Goal: Information Seeking & Learning: Learn about a topic

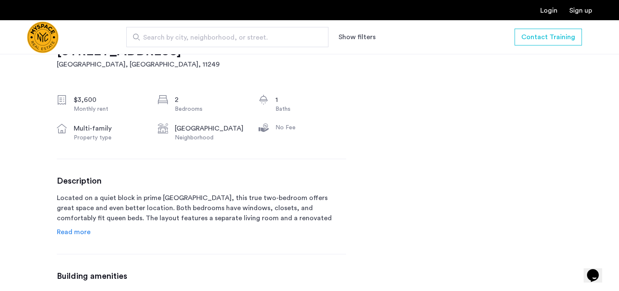
scroll to position [285, 0]
click at [73, 230] on span "Read more" at bounding box center [74, 231] width 34 height 7
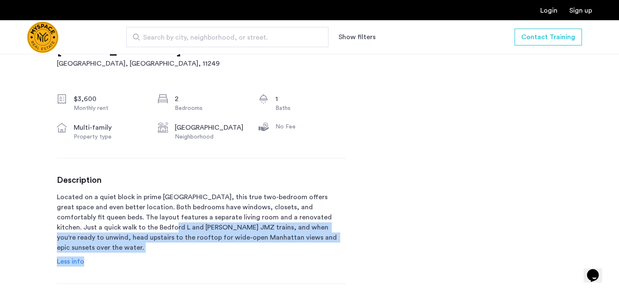
drag, startPoint x: 88, startPoint y: 223, endPoint x: 101, endPoint y: 256, distance: 34.6
click at [101, 256] on div "Description Located on a quiet block in prime Williamsburg, this true two-bedro…" at bounding box center [201, 220] width 289 height 91
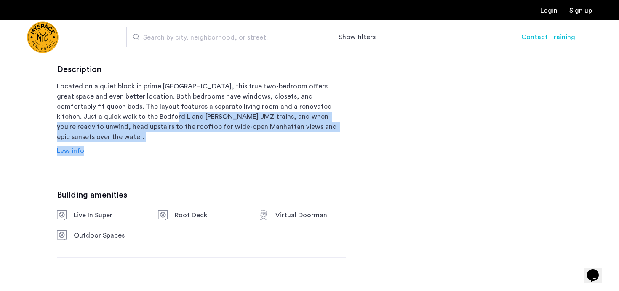
scroll to position [416, 0]
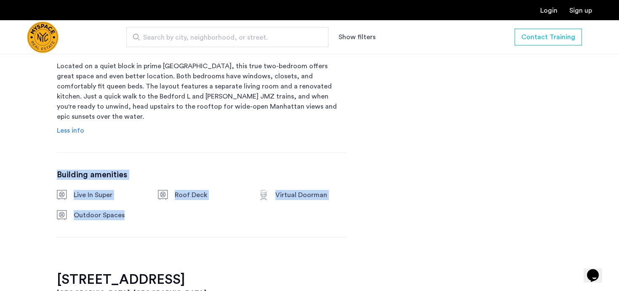
drag, startPoint x: 123, startPoint y: 213, endPoint x: 102, endPoint y: 157, distance: 59.4
click at [102, 157] on div "117 S 4th St, Unit BL Brooklyn, NY , 11249 $3,600 Monthly rent 2 Bedrooms 1 Bat…" at bounding box center [201, 81] width 289 height 381
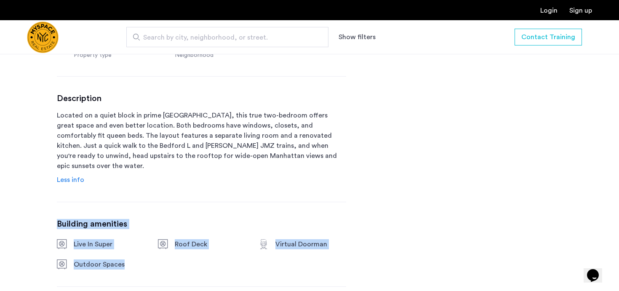
scroll to position [365, 0]
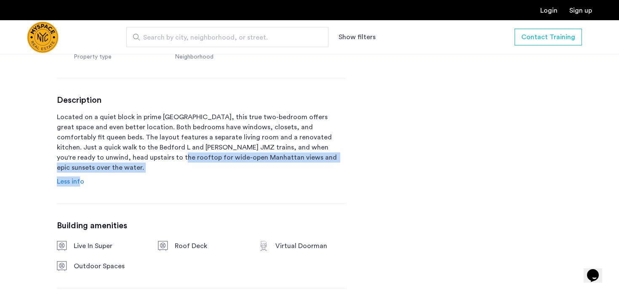
drag, startPoint x: 79, startPoint y: 169, endPoint x: 86, endPoint y: 161, distance: 10.7
click at [86, 161] on div "Description Located on a quiet block in prime Williamsburg, this true two-bedro…" at bounding box center [201, 140] width 289 height 91
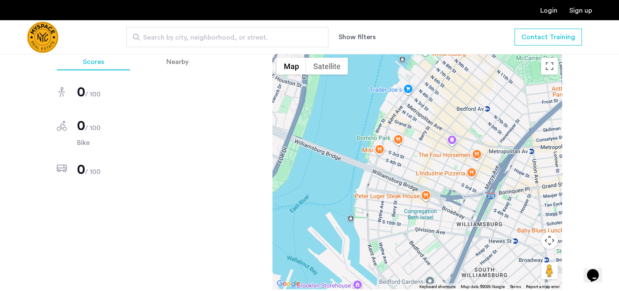
scroll to position [691, 0]
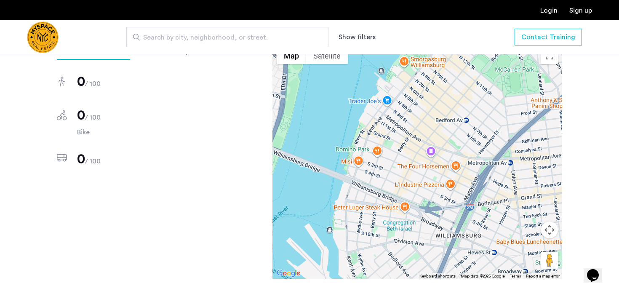
drag, startPoint x: 421, startPoint y: 202, endPoint x: 399, endPoint y: 227, distance: 33.1
click at [398, 227] on div at bounding box center [417, 161] width 290 height 236
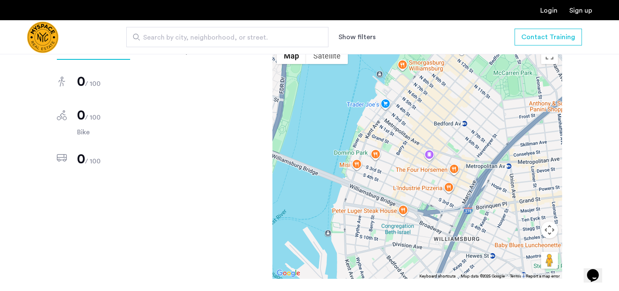
drag, startPoint x: 215, startPoint y: 160, endPoint x: 215, endPoint y: 217, distance: 56.4
click at [215, 217] on div "Scores Nearby 0 / 100 0 / 100 Bike 0 / 100 ← Move left → Move right ↑ Move up ↓…" at bounding box center [309, 178] width 505 height 270
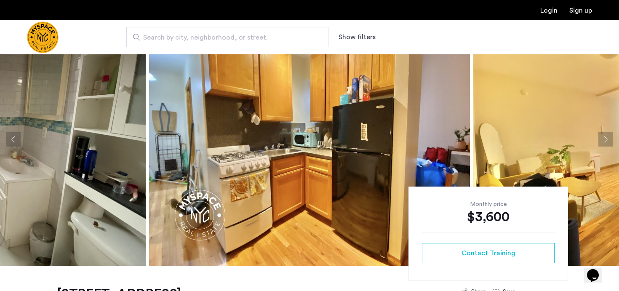
scroll to position [0, 0]
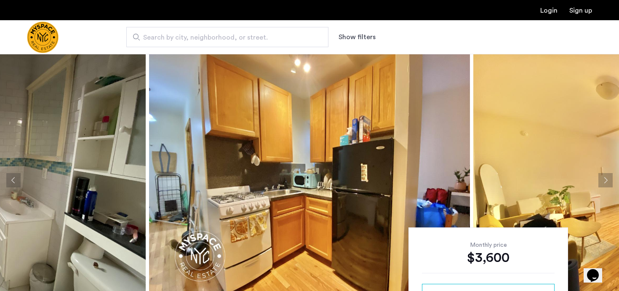
click at [9, 181] on button "Previous apartment" at bounding box center [13, 180] width 14 height 14
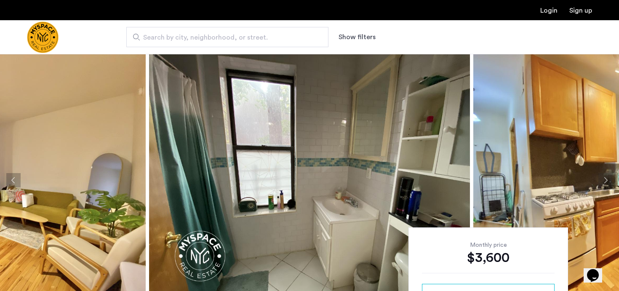
click at [9, 181] on button "Previous apartment" at bounding box center [13, 180] width 14 height 14
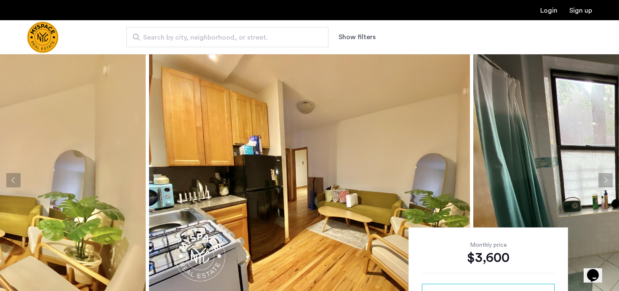
click at [9, 181] on button "Previous apartment" at bounding box center [13, 180] width 14 height 14
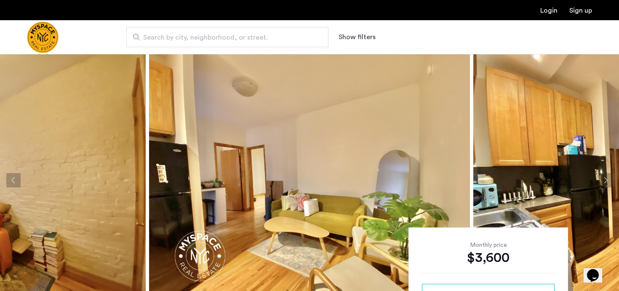
click at [9, 181] on button "Previous apartment" at bounding box center [13, 180] width 14 height 14
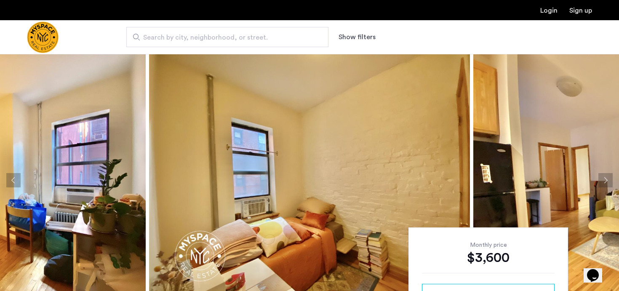
click at [9, 181] on button "Previous apartment" at bounding box center [13, 180] width 14 height 14
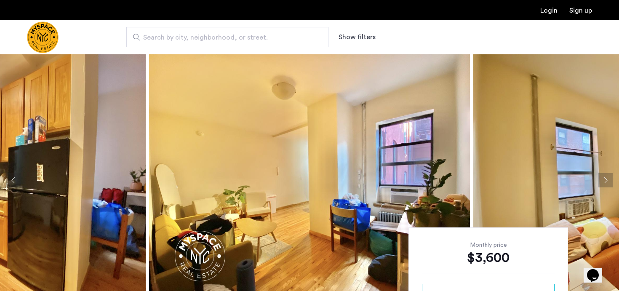
click at [9, 181] on button "Previous apartment" at bounding box center [13, 180] width 14 height 14
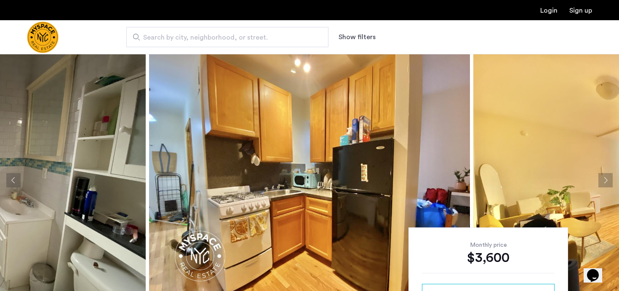
click at [9, 181] on button "Previous apartment" at bounding box center [13, 180] width 14 height 14
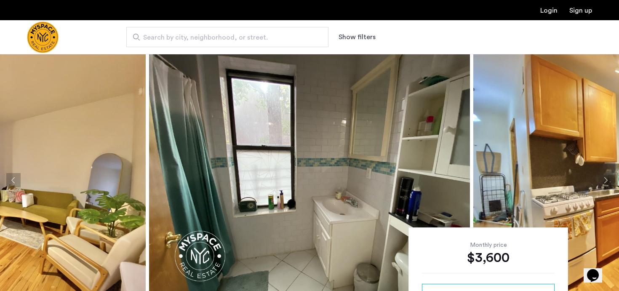
click at [9, 181] on button "Previous apartment" at bounding box center [13, 180] width 14 height 14
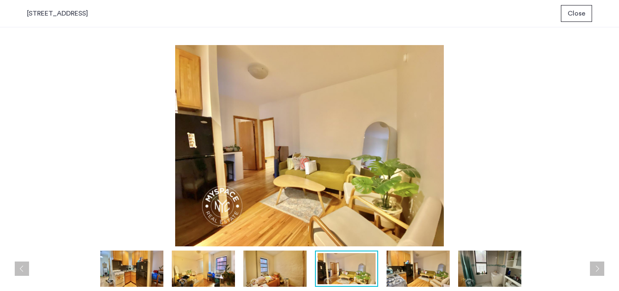
click at [201, 267] on img at bounding box center [203, 268] width 63 height 36
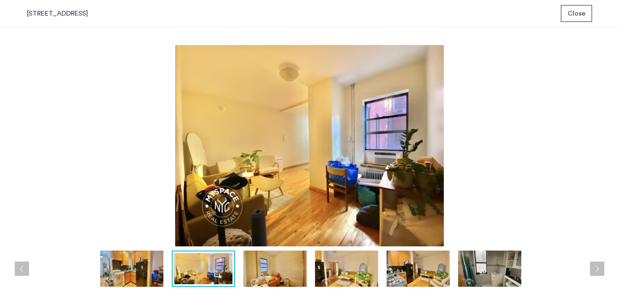
click at [278, 264] on img at bounding box center [274, 268] width 63 height 36
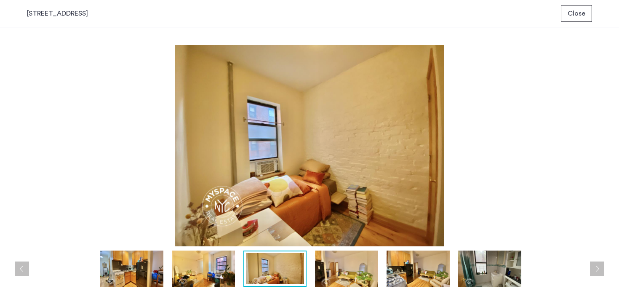
click at [359, 277] on img at bounding box center [346, 268] width 63 height 36
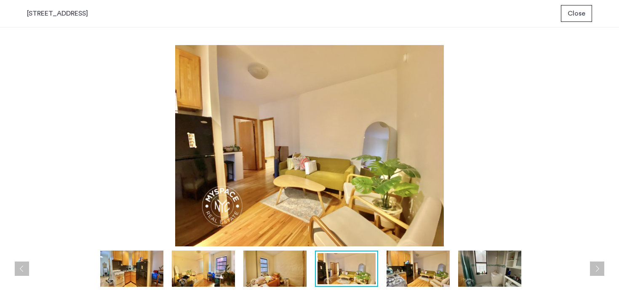
click at [441, 274] on img at bounding box center [417, 268] width 63 height 36
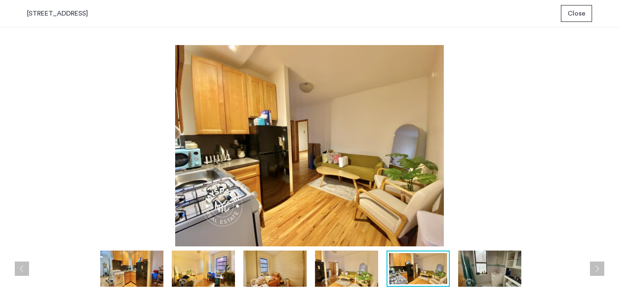
click at [513, 268] on img at bounding box center [489, 268] width 63 height 36
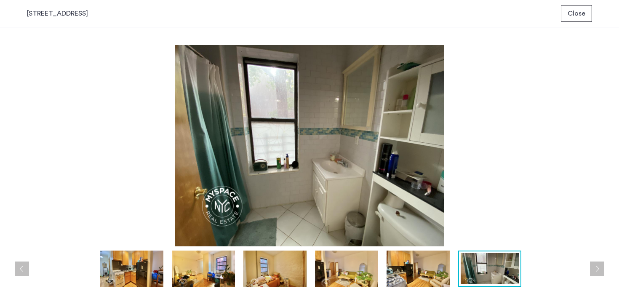
click at [581, 10] on span "Close" at bounding box center [576, 13] width 18 height 10
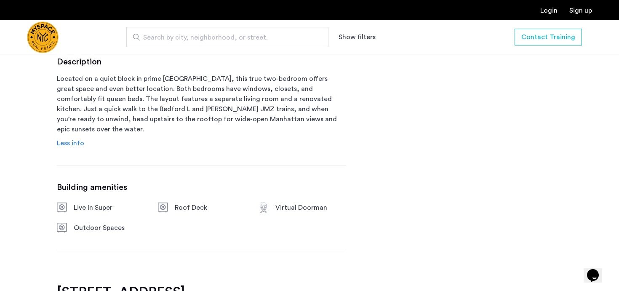
scroll to position [386, 0]
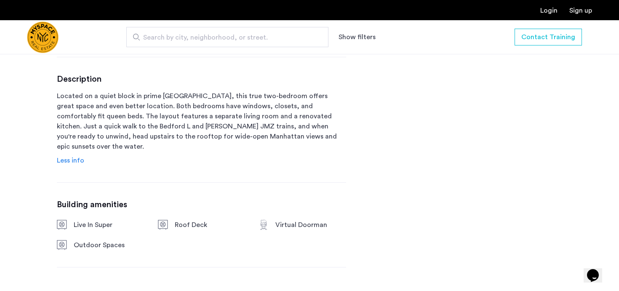
click at [77, 132] on p "Located on a quiet block in prime Williamsburg, this true two-bedroom offers gr…" at bounding box center [201, 121] width 289 height 61
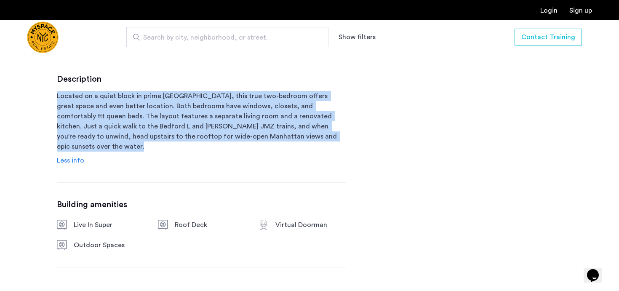
click at [77, 132] on p "Located on a quiet block in prime Williamsburg, this true two-bedroom offers gr…" at bounding box center [201, 121] width 289 height 61
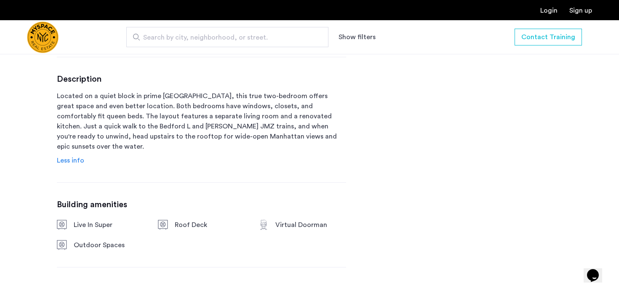
click at [75, 157] on span "Less info" at bounding box center [70, 160] width 27 height 7
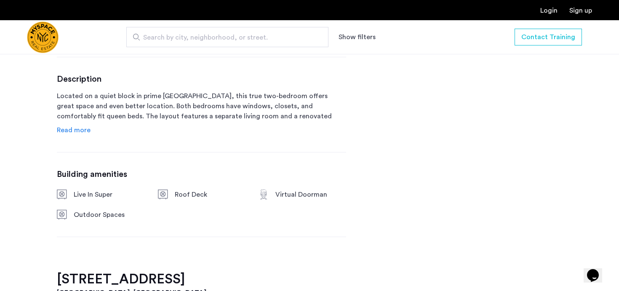
click at [74, 127] on span "Read more" at bounding box center [74, 130] width 34 height 7
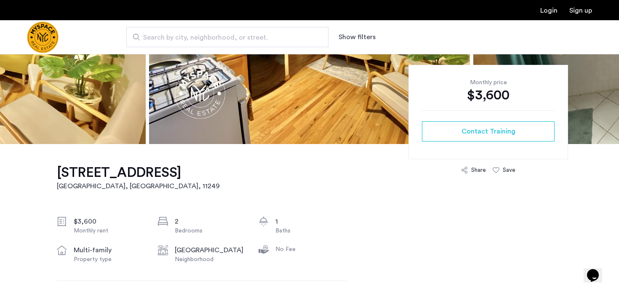
scroll to position [164, 0]
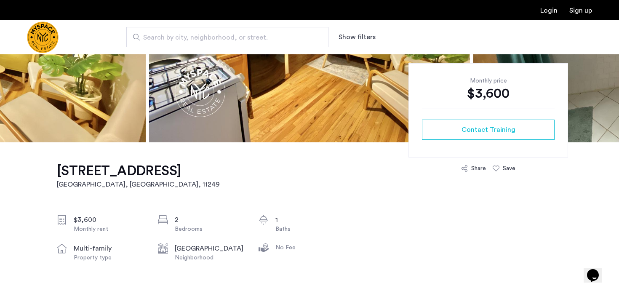
drag, startPoint x: 41, startPoint y: 178, endPoint x: 162, endPoint y: 175, distance: 120.9
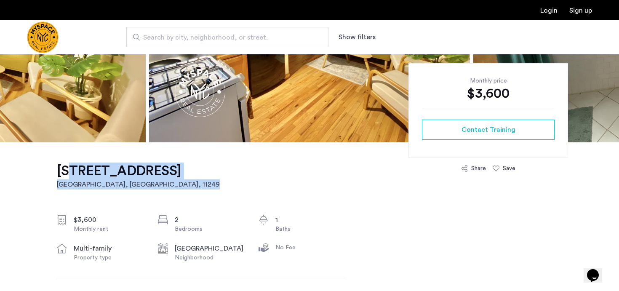
drag, startPoint x: 186, startPoint y: 171, endPoint x: 66, endPoint y: 172, distance: 120.4
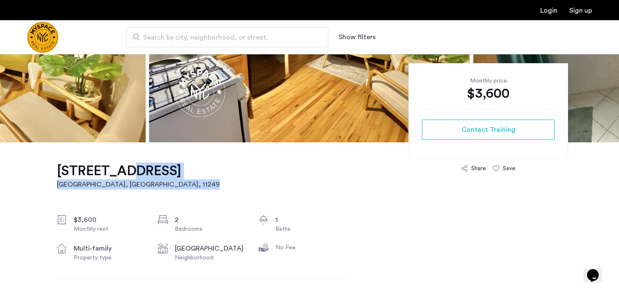
drag, startPoint x: 185, startPoint y: 165, endPoint x: 107, endPoint y: 172, distance: 79.0
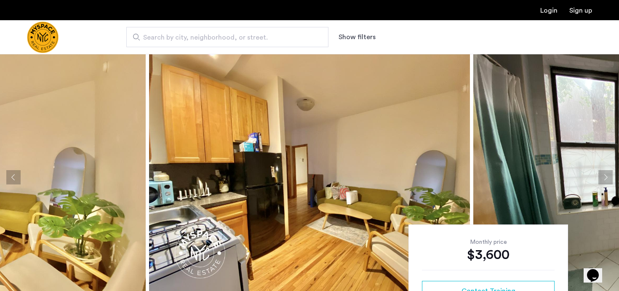
scroll to position [0, 0]
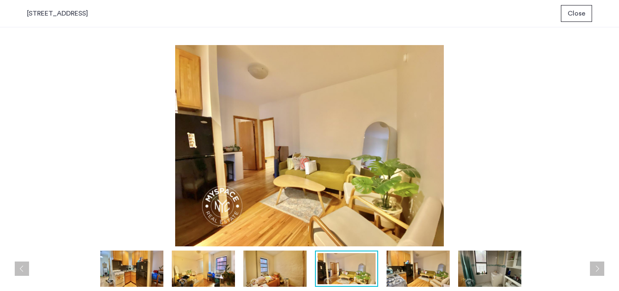
click at [175, 271] on img at bounding box center [203, 268] width 63 height 36
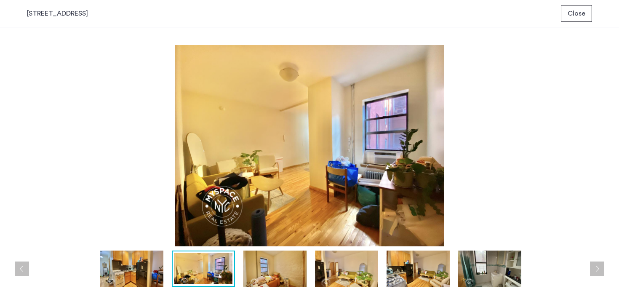
click at [260, 271] on img at bounding box center [274, 268] width 63 height 36
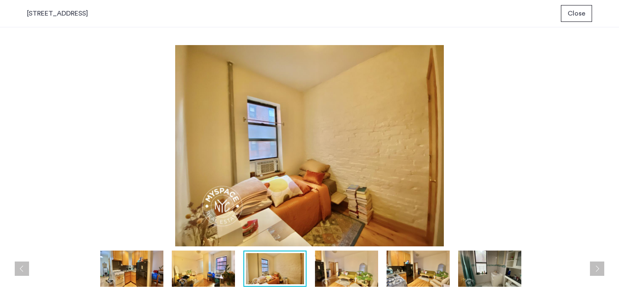
click at [208, 270] on img at bounding box center [203, 268] width 63 height 36
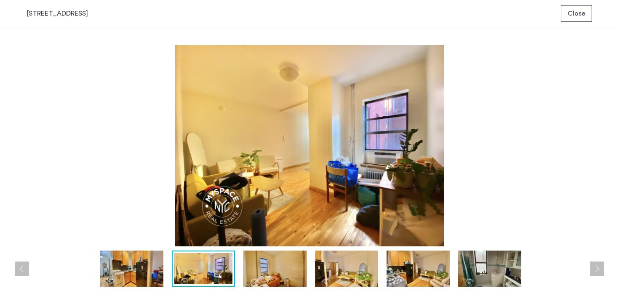
click at [142, 262] on img at bounding box center [131, 268] width 63 height 36
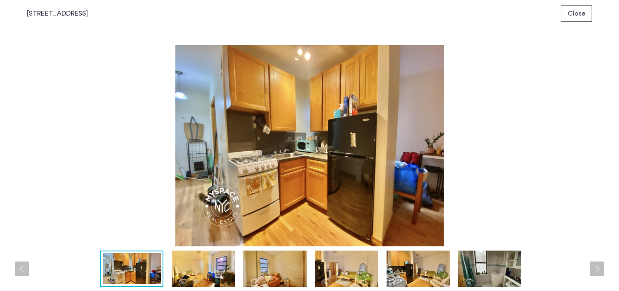
click at [277, 285] on img at bounding box center [274, 268] width 63 height 36
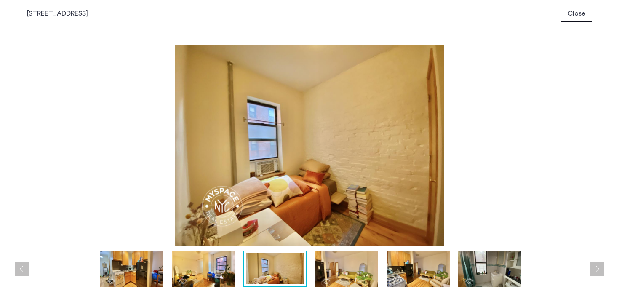
click at [333, 284] on img at bounding box center [346, 268] width 63 height 36
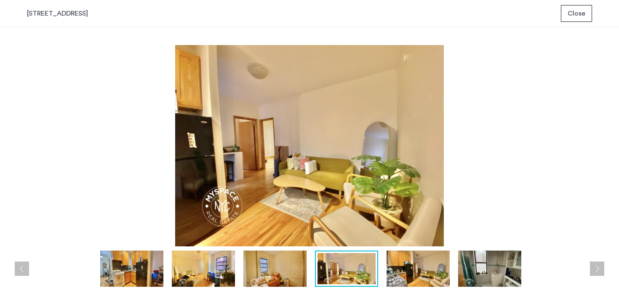
click at [397, 281] on img at bounding box center [417, 268] width 63 height 36
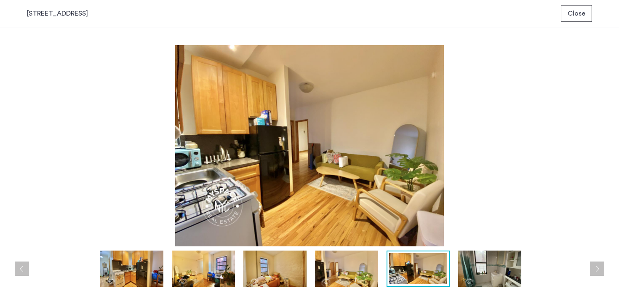
click at [583, 9] on span "Close" at bounding box center [576, 13] width 18 height 10
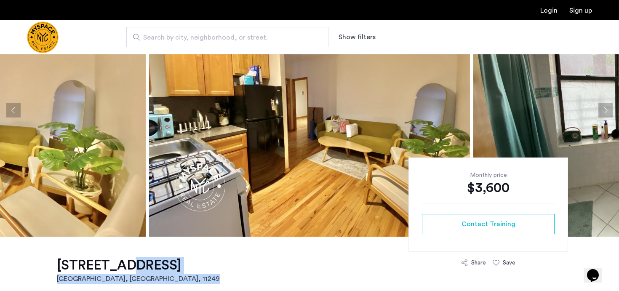
scroll to position [73, 0]
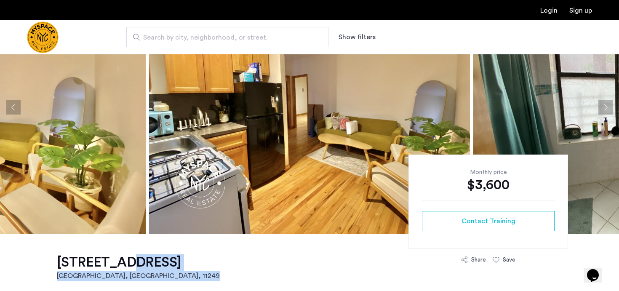
click at [253, 184] on img at bounding box center [309, 107] width 321 height 253
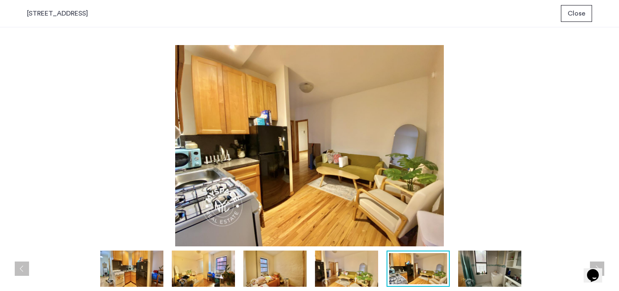
scroll to position [0, 0]
click at [197, 271] on img at bounding box center [203, 268] width 63 height 36
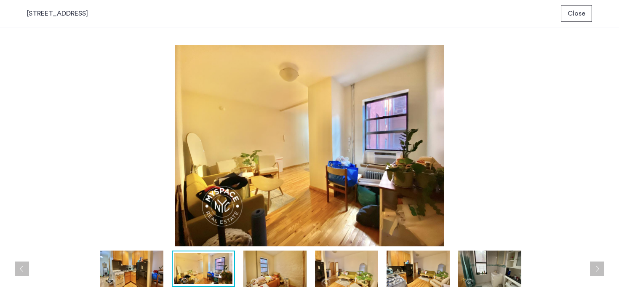
click at [271, 271] on img at bounding box center [274, 268] width 63 height 36
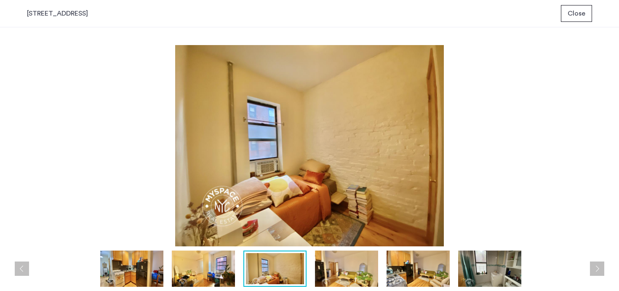
click at [341, 270] on img at bounding box center [346, 268] width 63 height 36
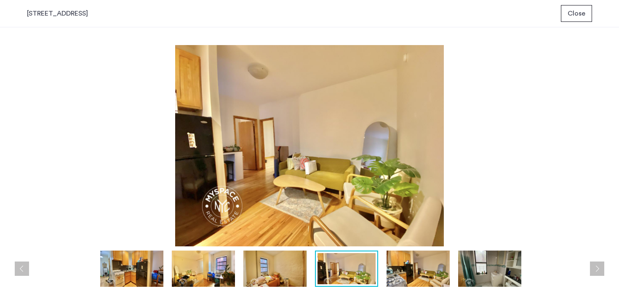
click at [290, 273] on img at bounding box center [274, 268] width 63 height 36
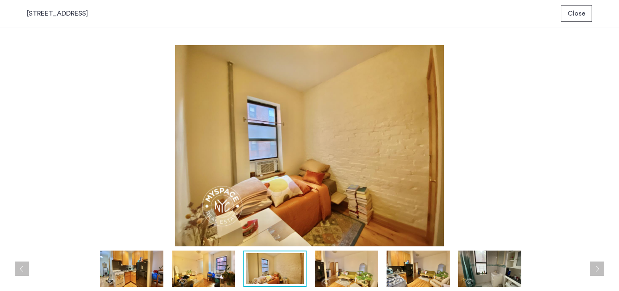
click at [346, 277] on img at bounding box center [346, 268] width 63 height 36
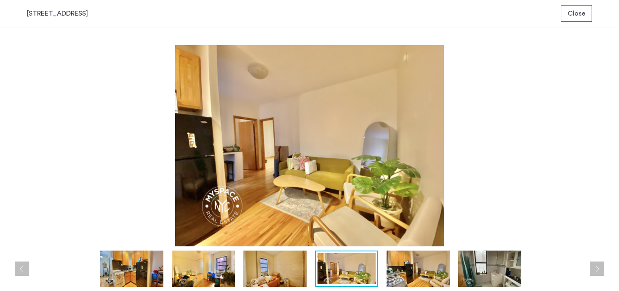
click at [416, 270] on img at bounding box center [417, 268] width 63 height 36
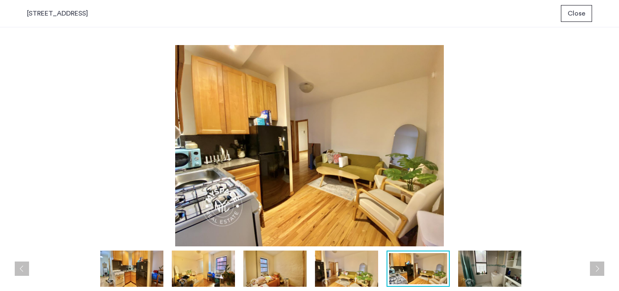
click at [573, 20] on button "Close" at bounding box center [576, 13] width 31 height 17
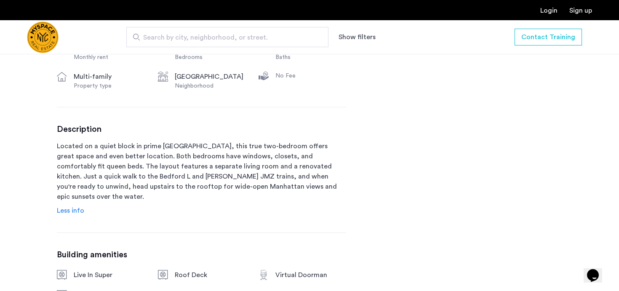
scroll to position [337, 0]
click at [77, 206] on span "Less info" at bounding box center [70, 209] width 27 height 7
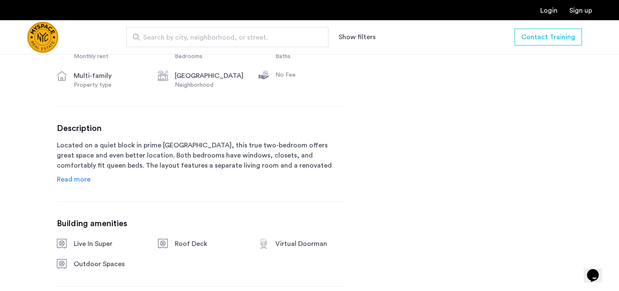
click at [64, 187] on div "117 S 4th St, Unit BL Brooklyn, NY , 11249 $3,600 Monthly rent 2 Bedrooms 1 Bat…" at bounding box center [201, 145] width 289 height 350
click at [65, 184] on link "Read more" at bounding box center [74, 179] width 34 height 10
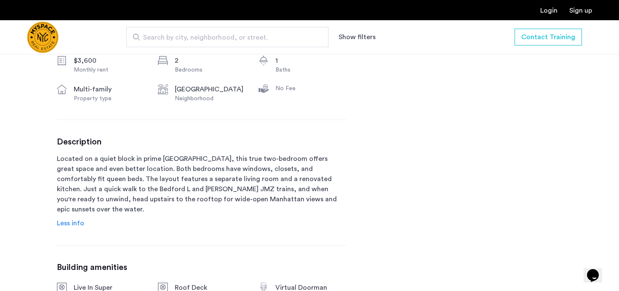
scroll to position [321, 0]
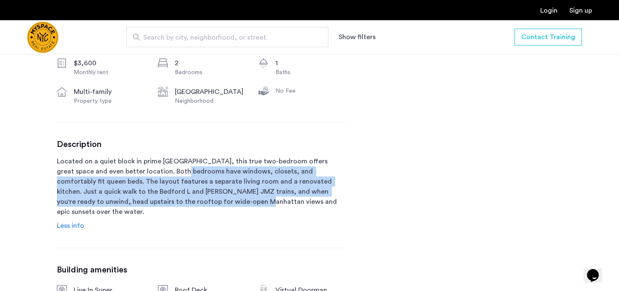
drag, startPoint x: 173, startPoint y: 197, endPoint x: 152, endPoint y: 170, distance: 34.3
click at [152, 170] on p "Located on a quiet block in prime Williamsburg, this true two-bedroom offers gr…" at bounding box center [201, 186] width 289 height 61
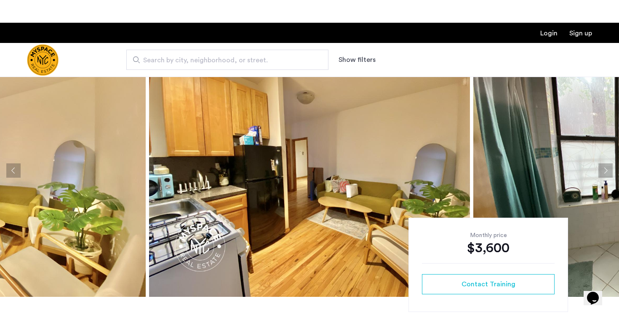
scroll to position [0, 0]
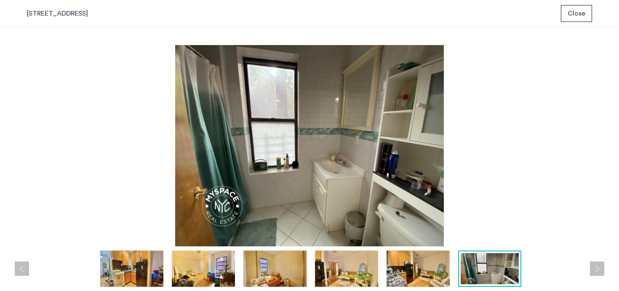
click at [198, 260] on img at bounding box center [203, 268] width 63 height 36
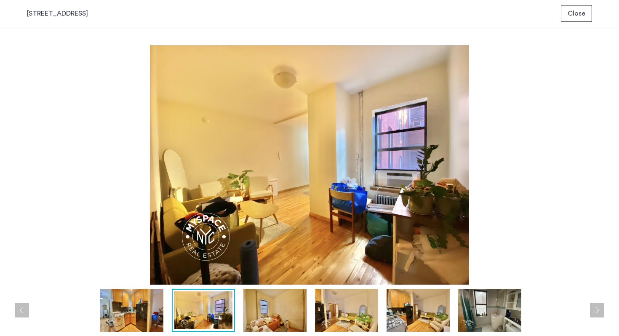
click at [137, 290] on img at bounding box center [131, 310] width 63 height 43
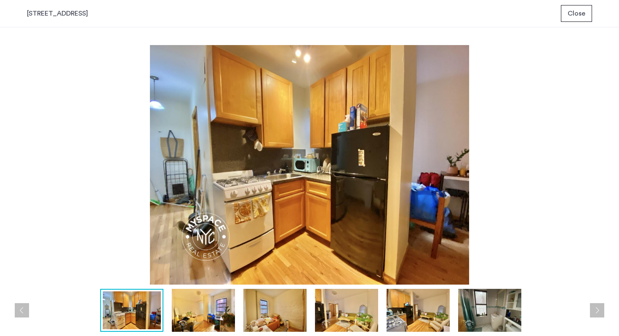
click at [16, 290] on button "Previous apartment" at bounding box center [22, 310] width 14 height 14
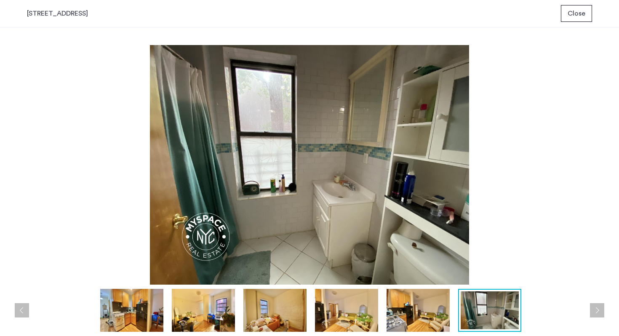
click at [217, 290] on img at bounding box center [203, 310] width 63 height 43
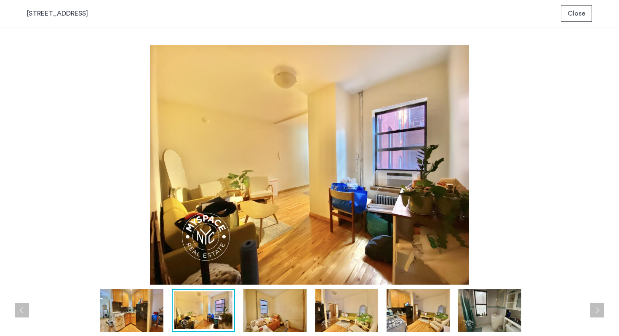
click at [280, 290] on img at bounding box center [274, 310] width 63 height 43
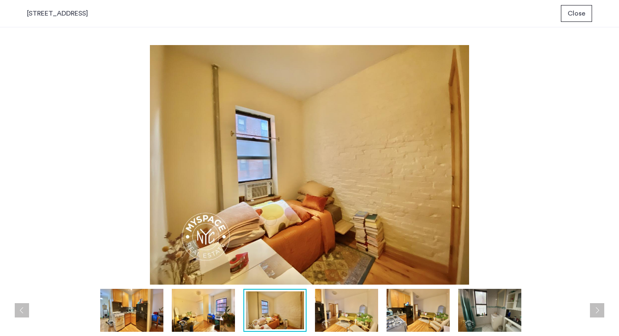
click at [338, 290] on img at bounding box center [346, 310] width 63 height 43
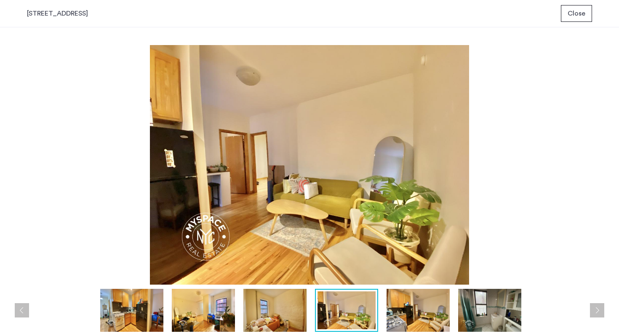
click at [395, 290] on img at bounding box center [417, 310] width 63 height 43
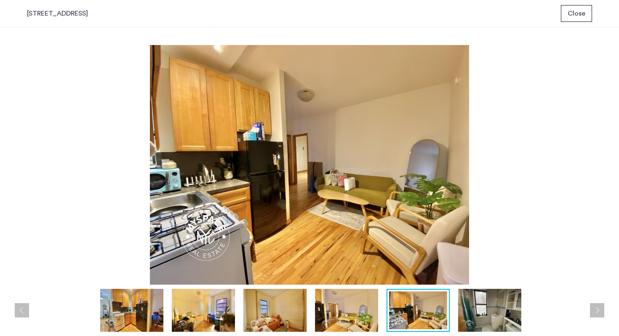
click at [472, 290] on img at bounding box center [489, 310] width 63 height 43
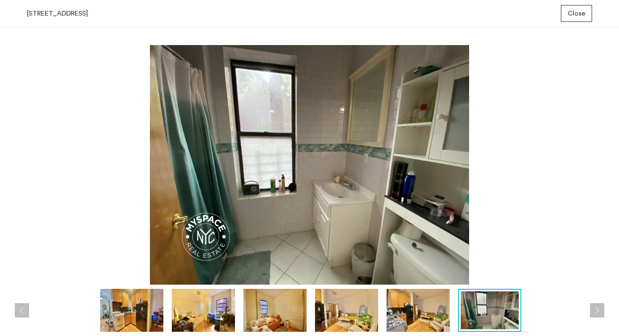
click at [581, 9] on span "Close" at bounding box center [576, 13] width 18 height 10
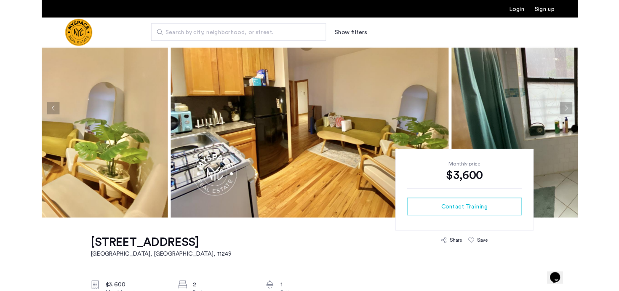
scroll to position [80, 0]
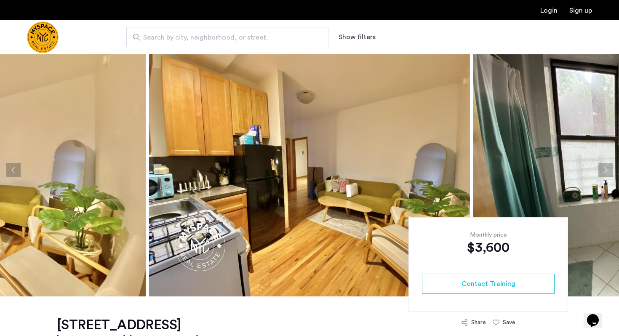
scroll to position [0, 0]
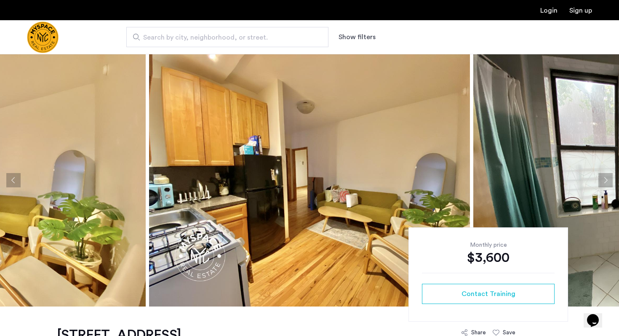
drag, startPoint x: 373, startPoint y: 85, endPoint x: 375, endPoint y: 2, distance: 83.4
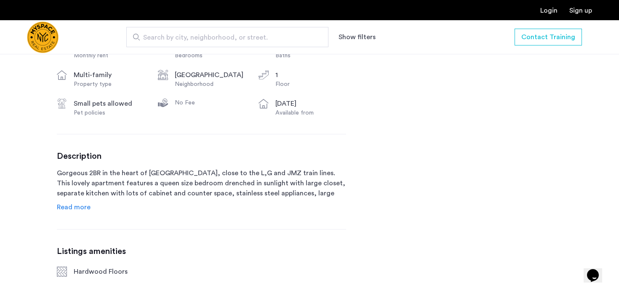
scroll to position [340, 0]
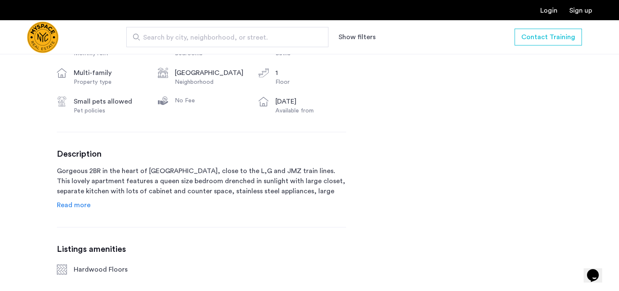
click at [74, 207] on span "Read more" at bounding box center [74, 205] width 34 height 7
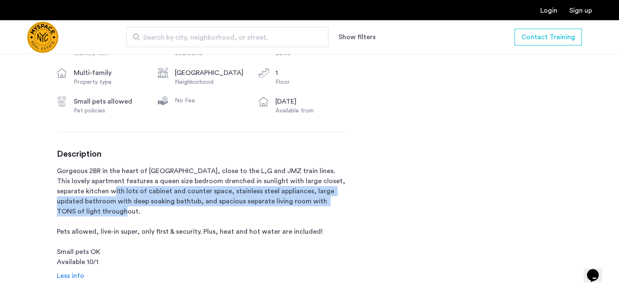
drag, startPoint x: 99, startPoint y: 189, endPoint x: 130, endPoint y: 211, distance: 38.1
click at [128, 210] on p "Gorgeous 2BR in the heart of [GEOGRAPHIC_DATA], close to the L,G and JMZ train …" at bounding box center [201, 216] width 289 height 101
click at [127, 215] on p "Gorgeous 2BR in the heart of [GEOGRAPHIC_DATA], close to the L,G and JMZ train …" at bounding box center [201, 216] width 289 height 101
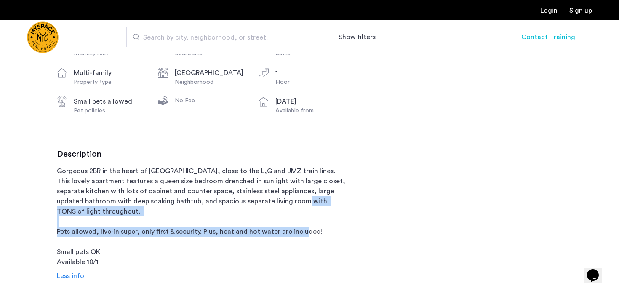
drag, startPoint x: 325, startPoint y: 239, endPoint x: 280, endPoint y: 185, distance: 70.6
click at [287, 194] on p "Gorgeous 2BR in the heart of [GEOGRAPHIC_DATA], close to the L,G and JMZ train …" at bounding box center [201, 216] width 289 height 101
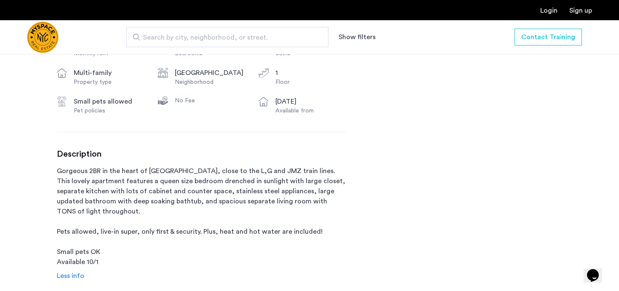
click at [280, 182] on p "Gorgeous 2BR in the heart of [GEOGRAPHIC_DATA], close to the L,G and JMZ train …" at bounding box center [201, 216] width 289 height 101
click at [281, 186] on p "Gorgeous 2BR in the heart of [GEOGRAPHIC_DATA], close to the L,G and JMZ train …" at bounding box center [201, 216] width 289 height 101
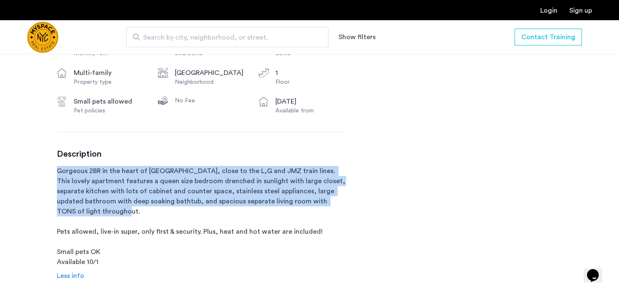
click at [281, 186] on p "Gorgeous 2BR in the heart of [GEOGRAPHIC_DATA], close to the L,G and JMZ train …" at bounding box center [201, 216] width 289 height 101
click at [180, 211] on p "Gorgeous 2BR in the heart of [GEOGRAPHIC_DATA], close to the L,G and JMZ train …" at bounding box center [201, 216] width 289 height 101
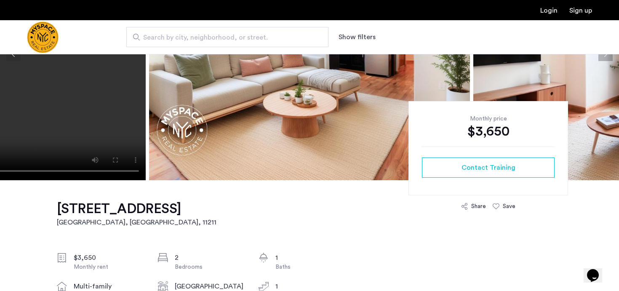
scroll to position [0, 0]
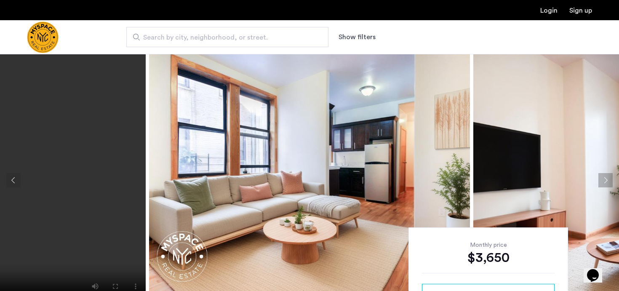
click at [272, 193] on img at bounding box center [309, 180] width 321 height 253
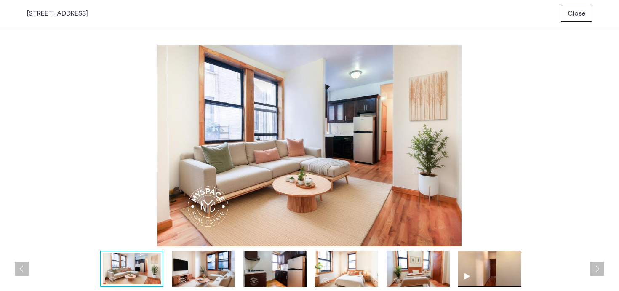
click at [199, 273] on img at bounding box center [203, 268] width 63 height 36
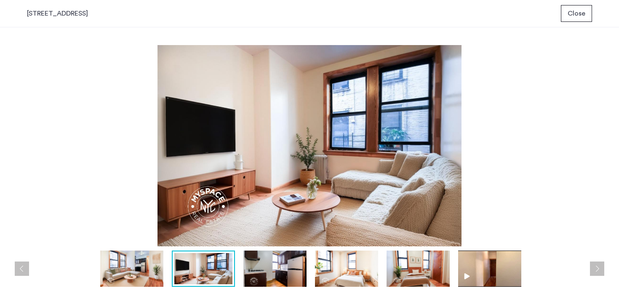
click at [131, 276] on img at bounding box center [131, 268] width 63 height 36
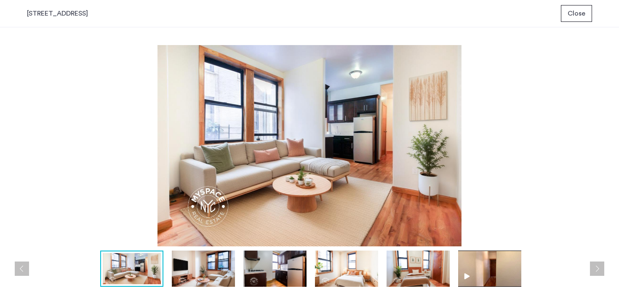
click at [221, 271] on img at bounding box center [203, 268] width 63 height 36
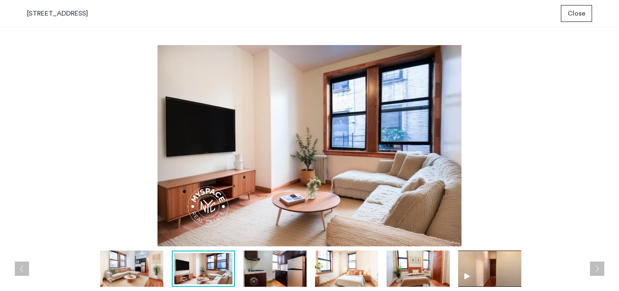
click at [266, 274] on img at bounding box center [274, 268] width 63 height 36
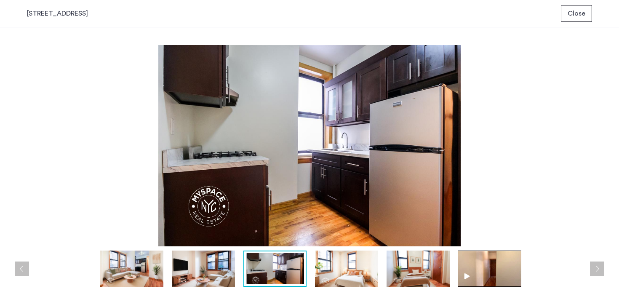
click at [345, 274] on img at bounding box center [346, 268] width 63 height 36
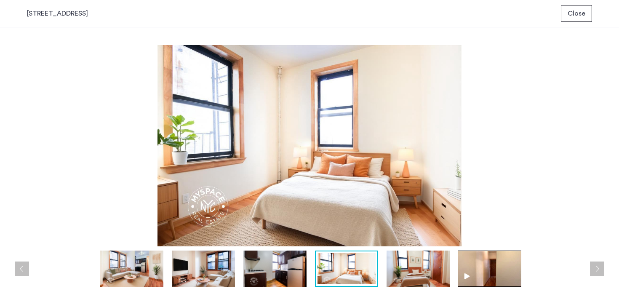
click at [414, 275] on img at bounding box center [417, 268] width 63 height 36
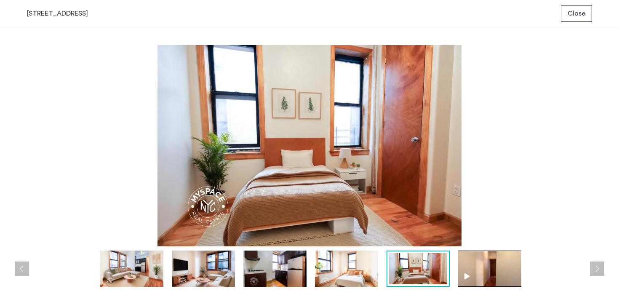
click at [345, 282] on img at bounding box center [346, 268] width 63 height 36
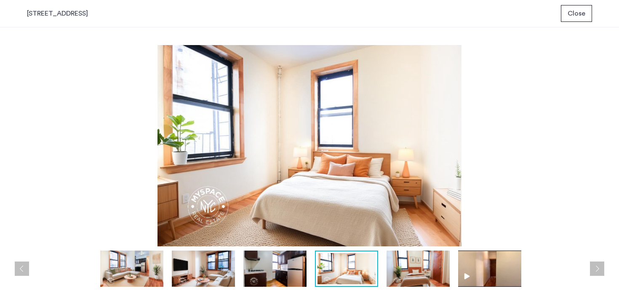
click at [399, 282] on img at bounding box center [417, 268] width 63 height 36
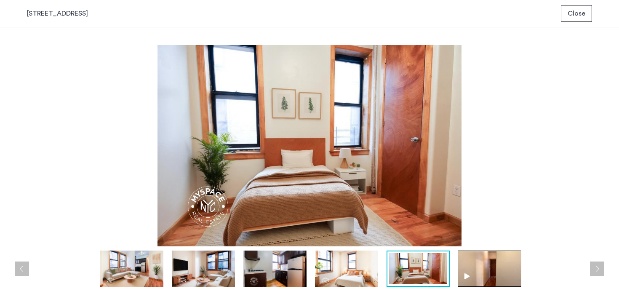
click at [586, 7] on button "Close" at bounding box center [576, 13] width 31 height 17
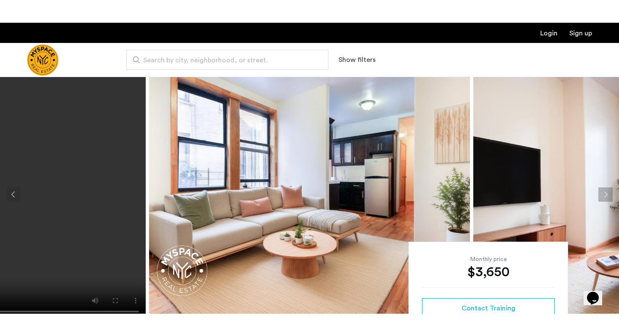
scroll to position [26, 0]
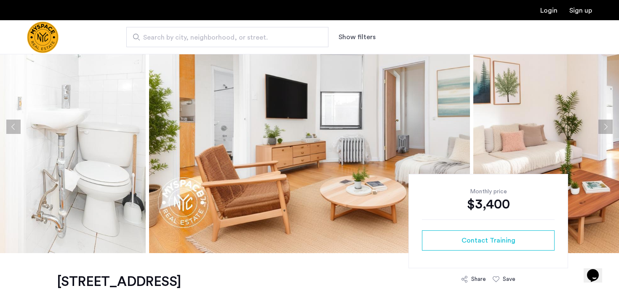
scroll to position [46, 0]
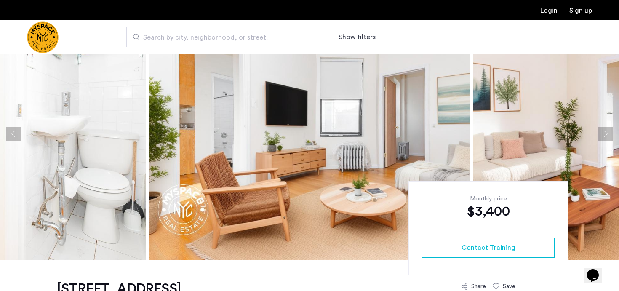
click at [286, 139] on img at bounding box center [309, 134] width 321 height 253
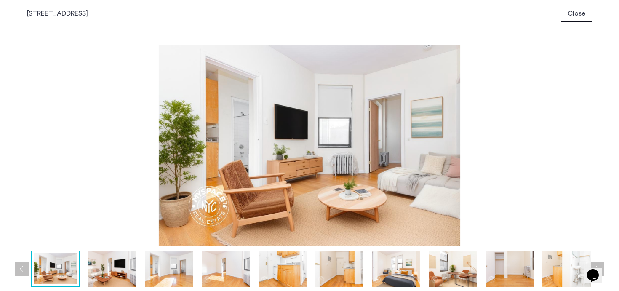
scroll to position [0, 0]
click at [103, 266] on img at bounding box center [112, 268] width 48 height 36
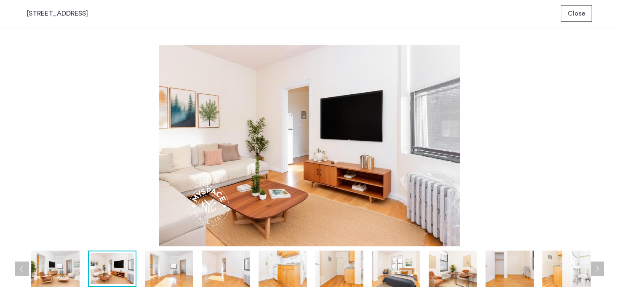
click at [186, 272] on img at bounding box center [169, 268] width 48 height 36
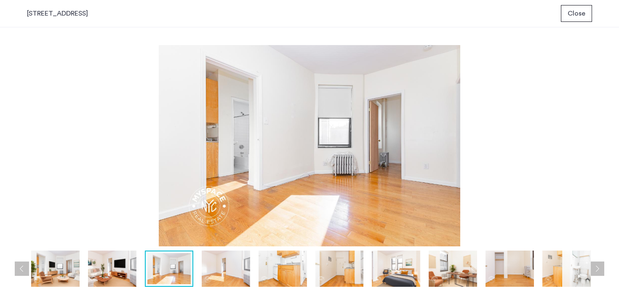
click at [232, 272] on img at bounding box center [226, 268] width 48 height 36
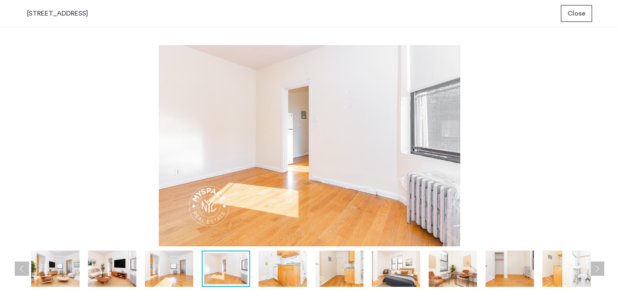
click at [291, 267] on img at bounding box center [282, 268] width 48 height 36
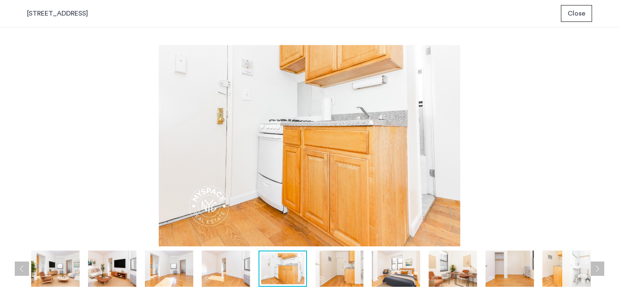
click at [334, 266] on img at bounding box center [339, 268] width 48 height 36
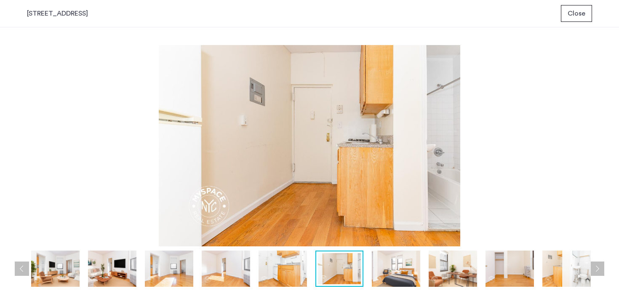
click at [387, 269] on img at bounding box center [396, 268] width 48 height 36
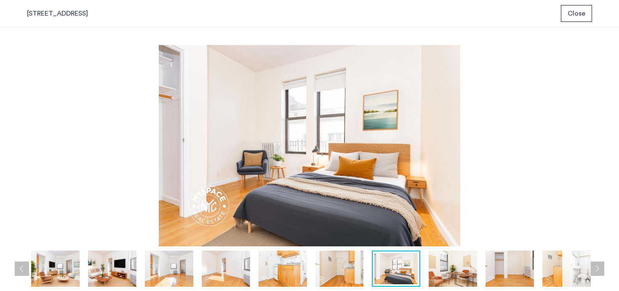
click at [452, 264] on img at bounding box center [453, 268] width 48 height 36
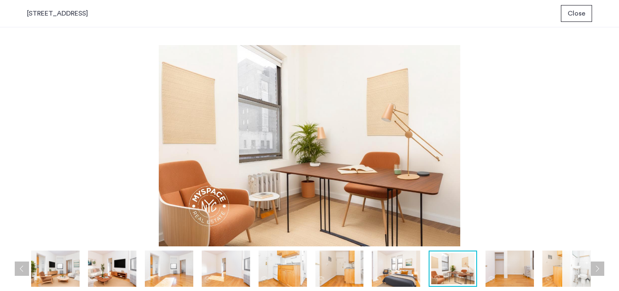
click at [509, 269] on img at bounding box center [509, 268] width 48 height 36
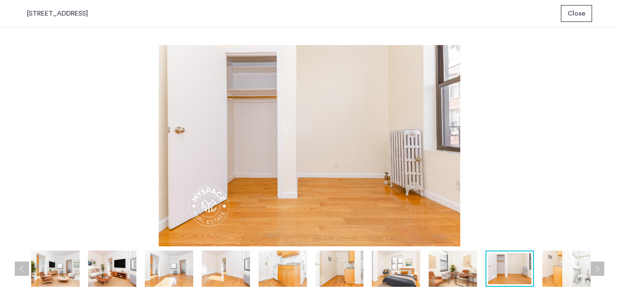
click at [403, 272] on img at bounding box center [396, 268] width 48 height 36
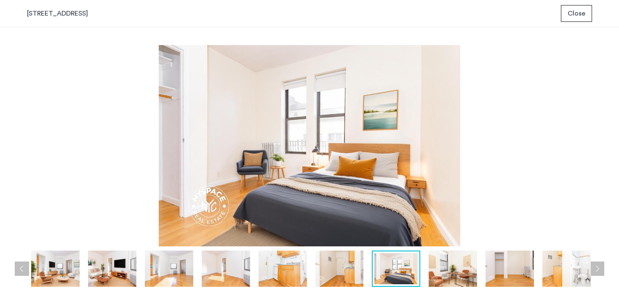
click at [456, 271] on img at bounding box center [453, 268] width 48 height 36
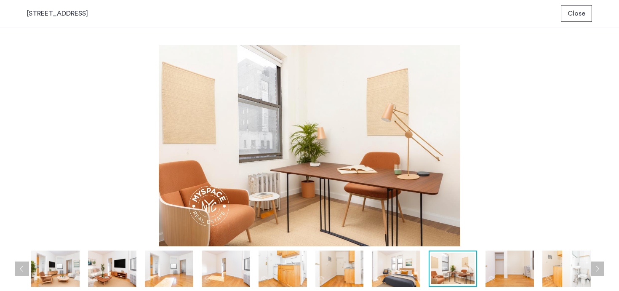
click at [503, 272] on img at bounding box center [509, 268] width 48 height 36
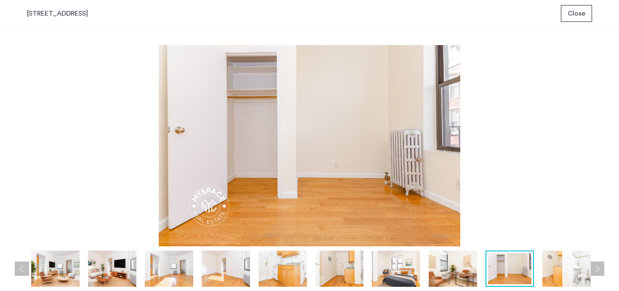
click at [570, 268] on img at bounding box center [566, 268] width 48 height 36
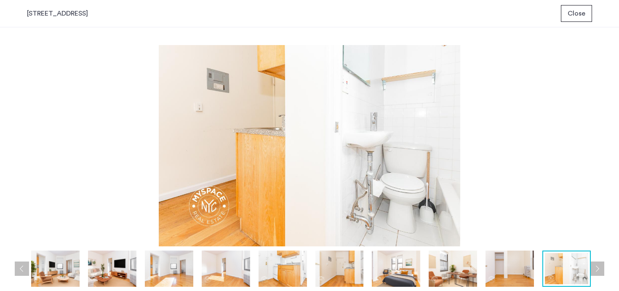
click at [567, 19] on button "Close" at bounding box center [576, 13] width 31 height 17
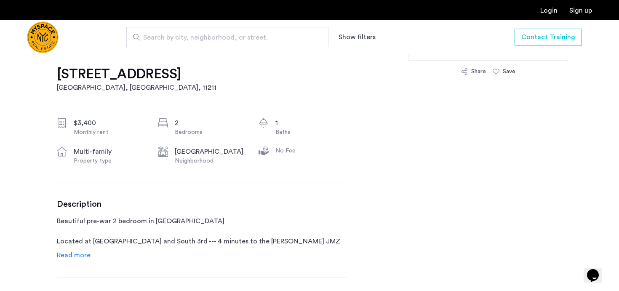
scroll to position [376, 0]
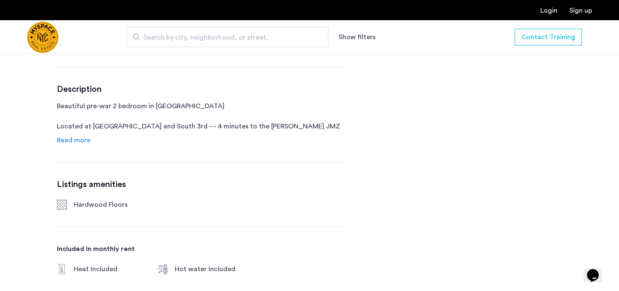
click at [71, 138] on span "Read more" at bounding box center [74, 140] width 34 height 7
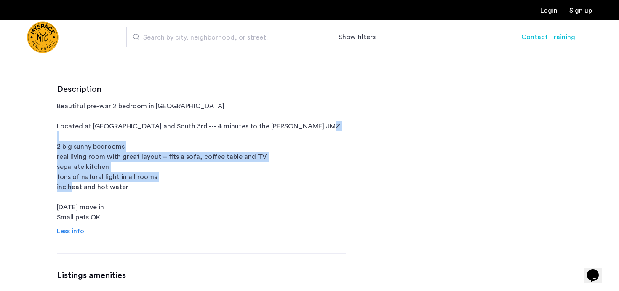
drag, startPoint x: 96, startPoint y: 148, endPoint x: 122, endPoint y: 184, distance: 44.9
click at [122, 184] on p "Beautiful pre-war 2 bedroom in Prime Williamsburg Located at Roebling and South…" at bounding box center [201, 161] width 289 height 121
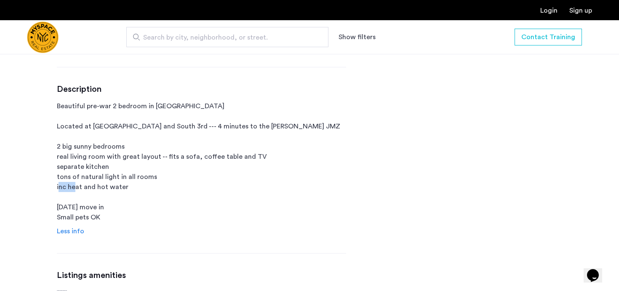
click at [122, 184] on p "Beautiful pre-war 2 bedroom in Prime Williamsburg Located at Roebling and South…" at bounding box center [201, 161] width 289 height 121
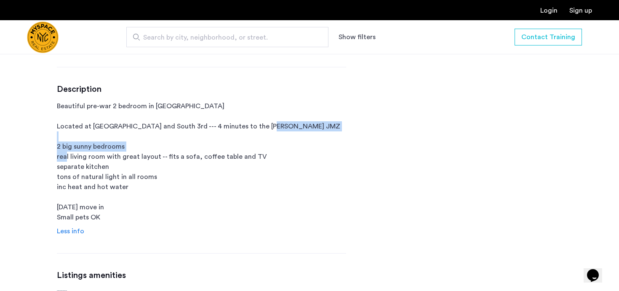
drag, startPoint x: 113, startPoint y: 160, endPoint x: 87, endPoint y: 135, distance: 36.3
click at [87, 135] on p "Beautiful pre-war 2 bedroom in Prime Williamsburg Located at Roebling and South…" at bounding box center [201, 161] width 289 height 121
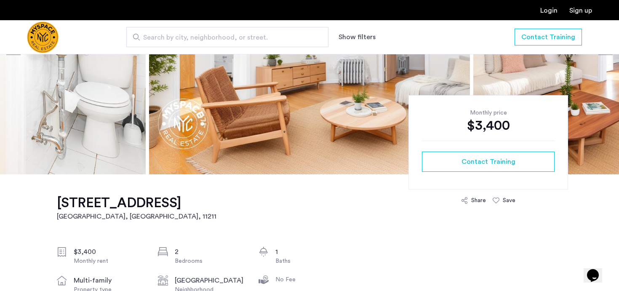
scroll to position [0, 0]
